Goal: Find specific page/section: Find specific page/section

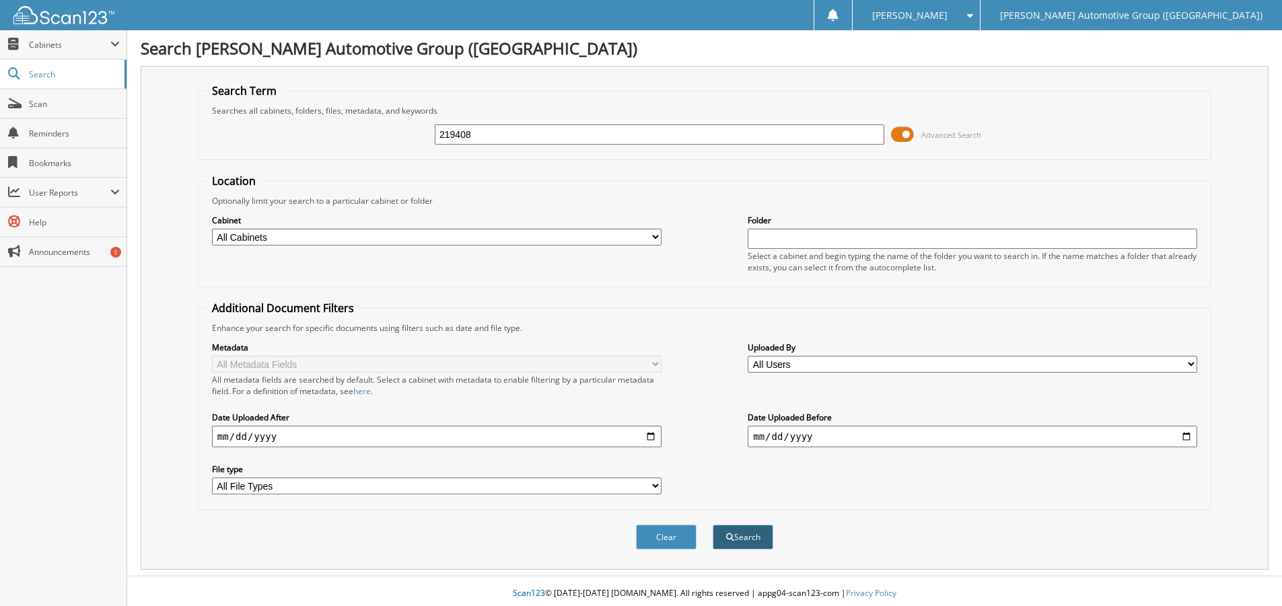
type input "219408"
click at [751, 542] on button "Search" at bounding box center [743, 537] width 61 height 25
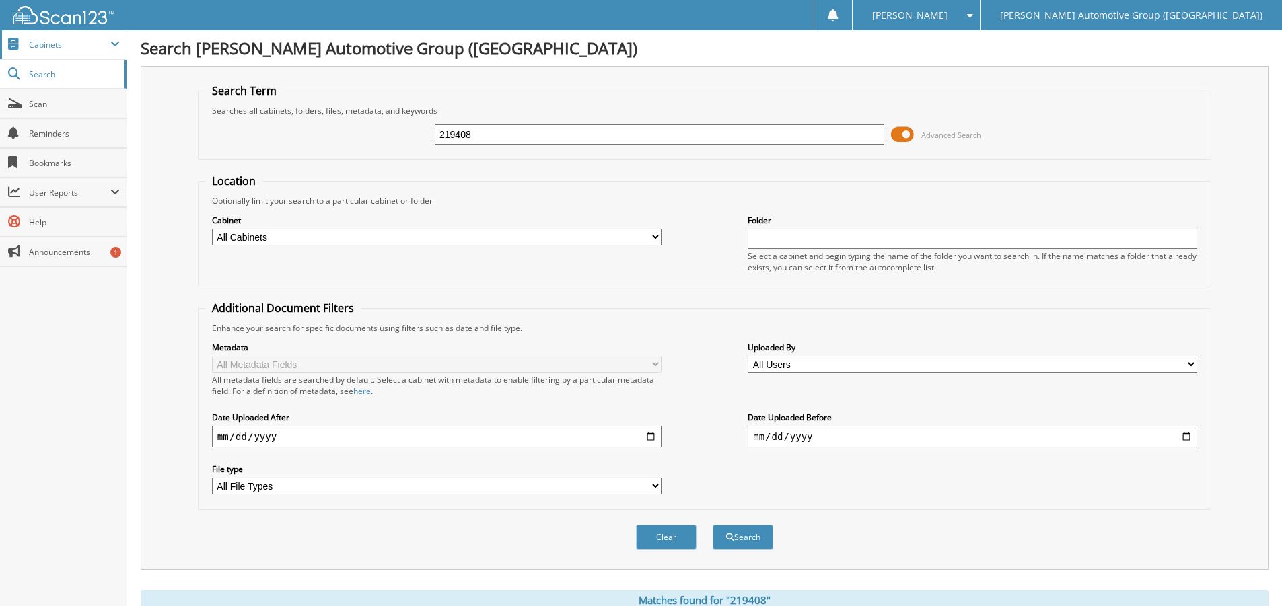
click at [77, 40] on span "Cabinets" at bounding box center [69, 44] width 81 height 11
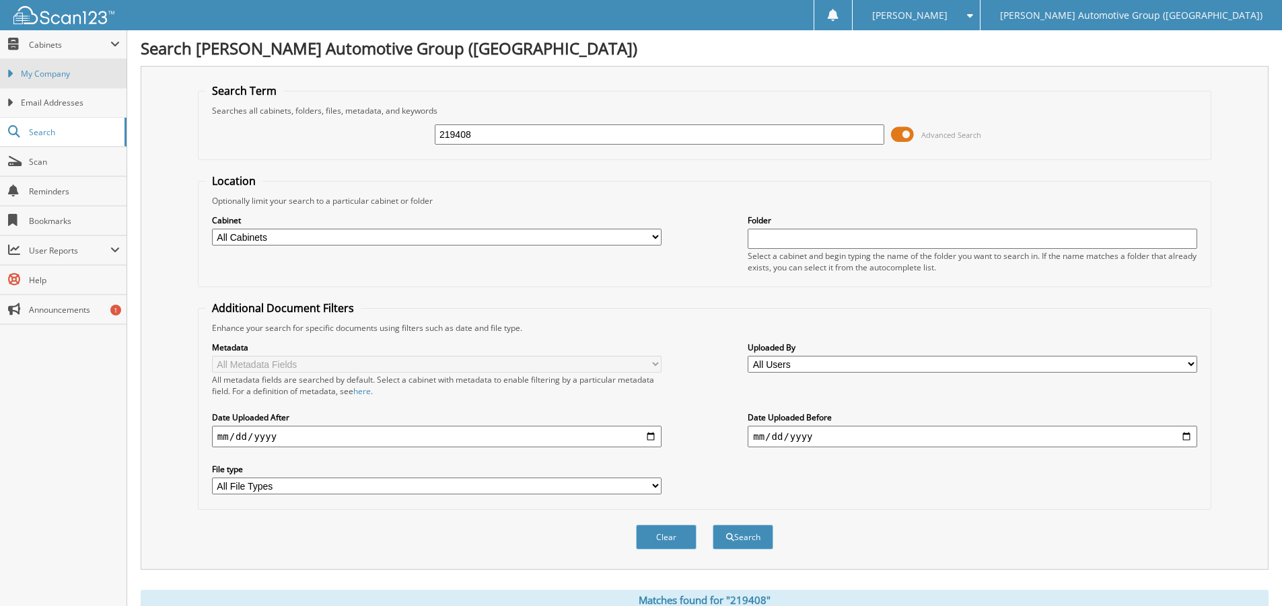
click at [59, 69] on span "My Company" at bounding box center [70, 74] width 99 height 12
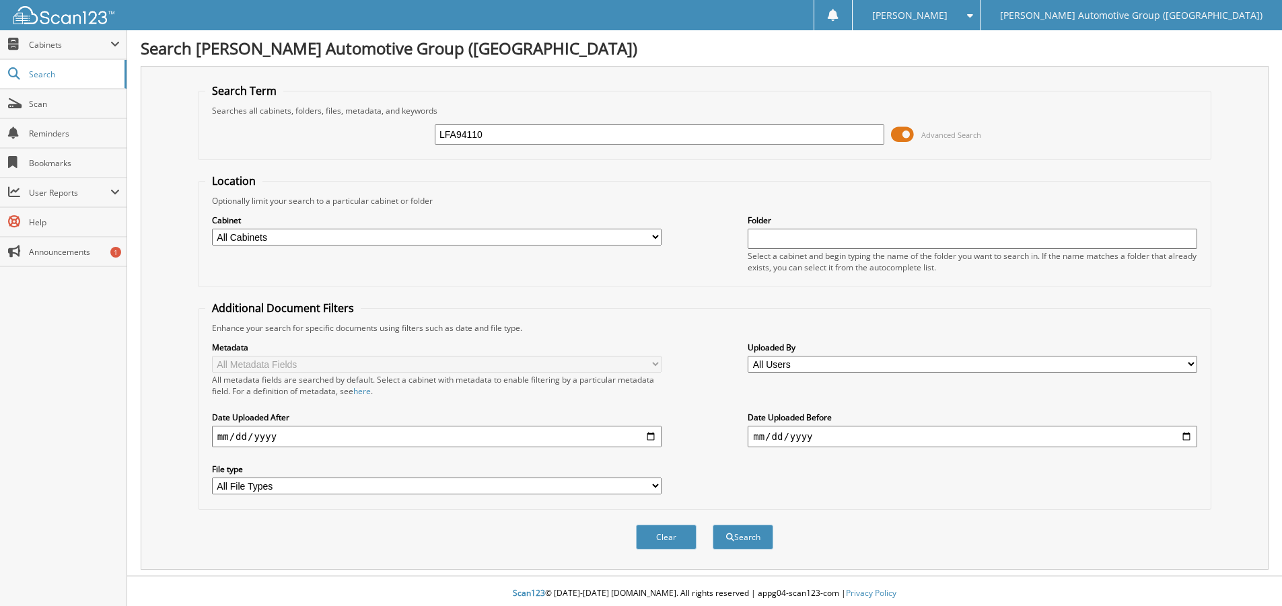
type input "LFA94110"
click at [713, 525] on button "Search" at bounding box center [743, 537] width 61 height 25
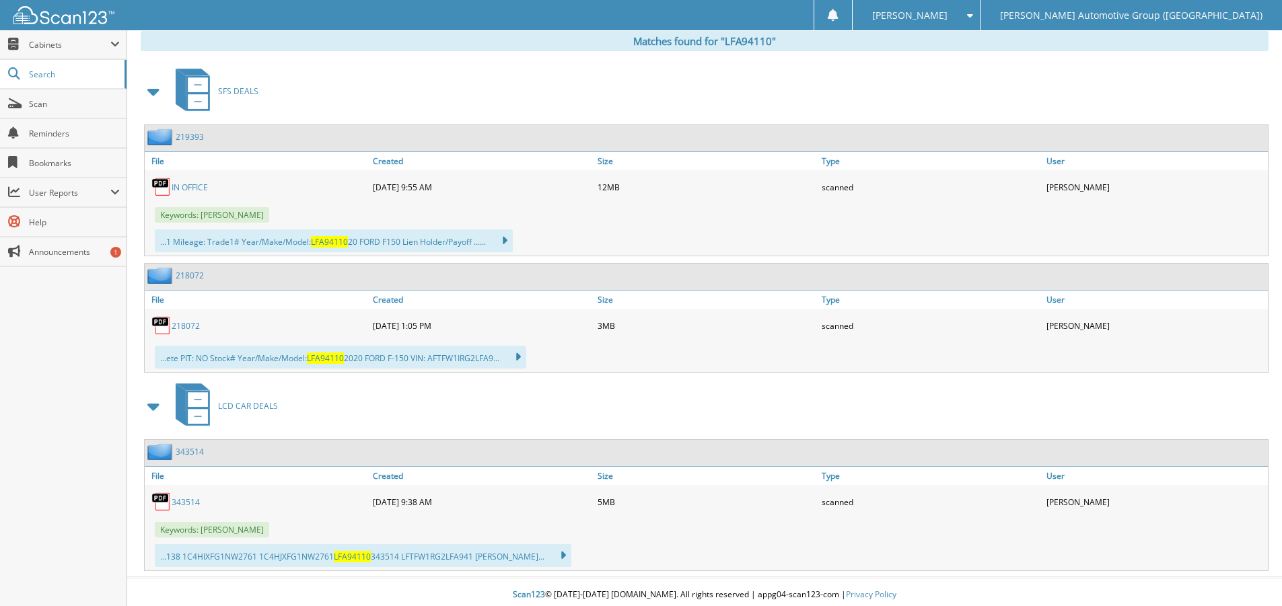
scroll to position [565, 0]
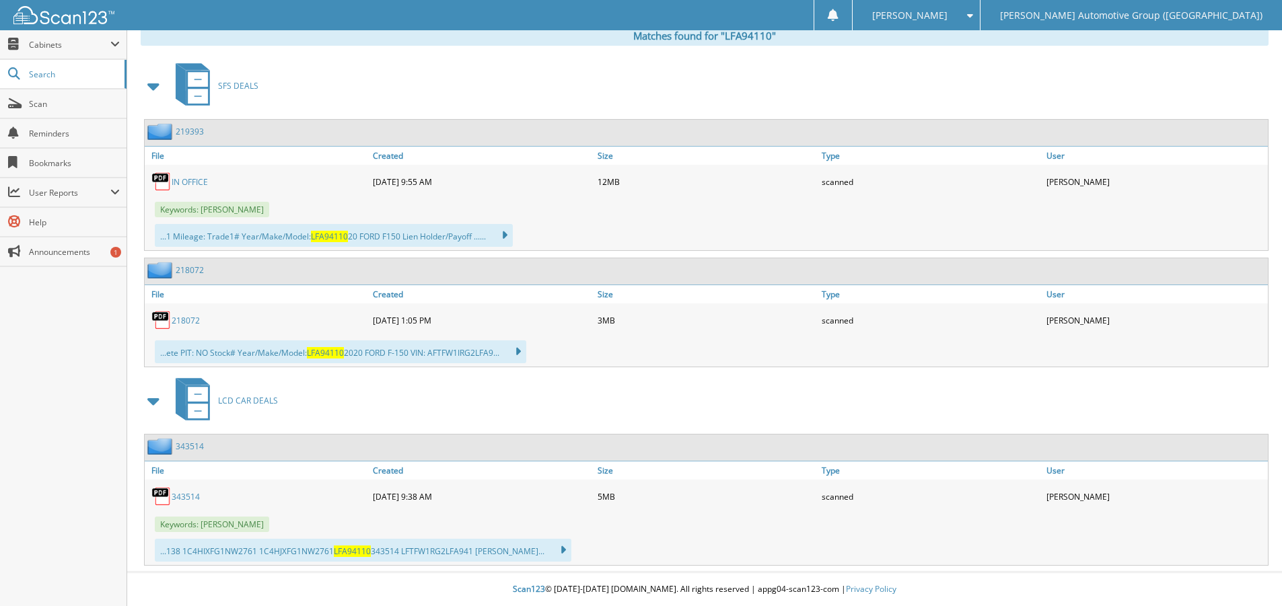
click at [182, 272] on link "218072" at bounding box center [190, 269] width 28 height 11
